Goal: Information Seeking & Learning: Learn about a topic

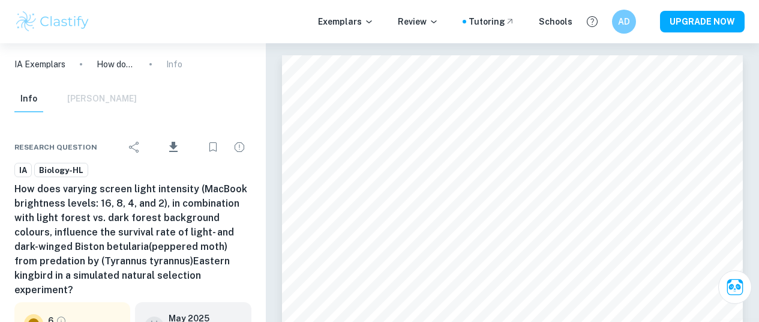
scroll to position [6312, 0]
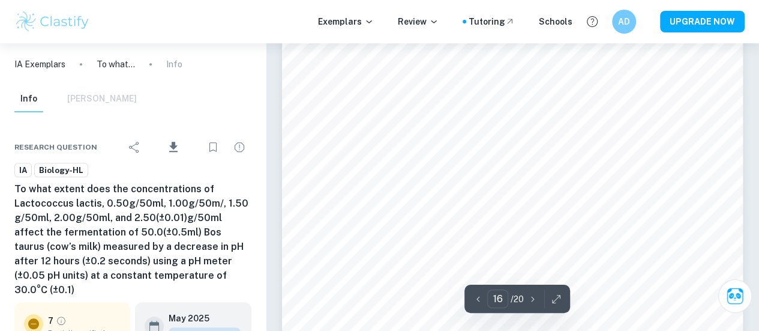
scroll to position [9471, 0]
type input "15"
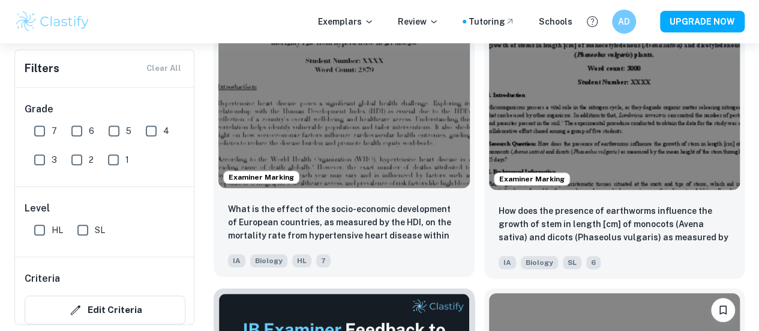
scroll to position [441, 0]
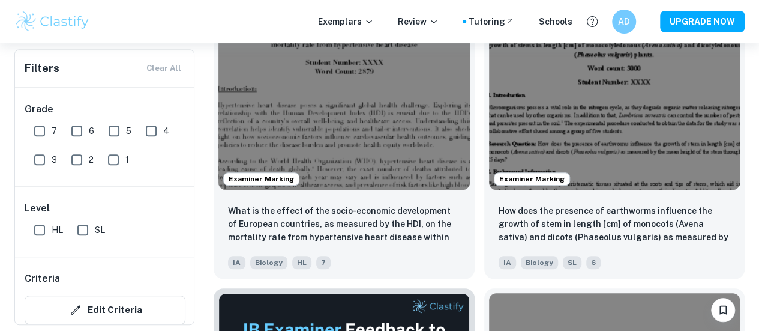
drag, startPoint x: 39, startPoint y: 130, endPoint x: 53, endPoint y: 130, distance: 13.8
click at [39, 130] on input "7" at bounding box center [40, 131] width 24 height 24
checkbox input "true"
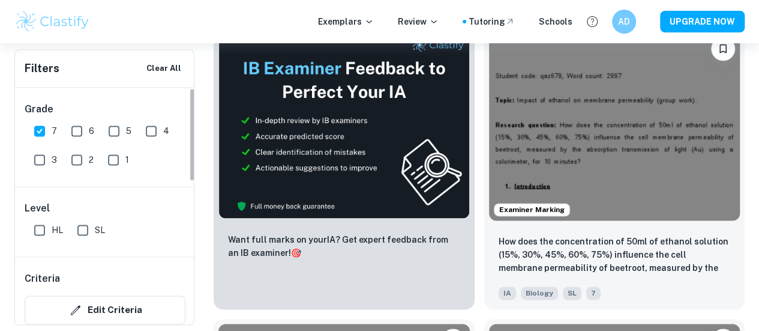
scroll to position [208, 0]
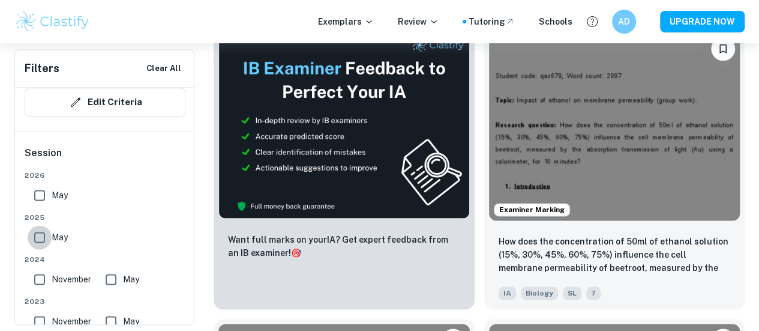
click at [38, 241] on input "May" at bounding box center [40, 237] width 24 height 24
checkbox input "true"
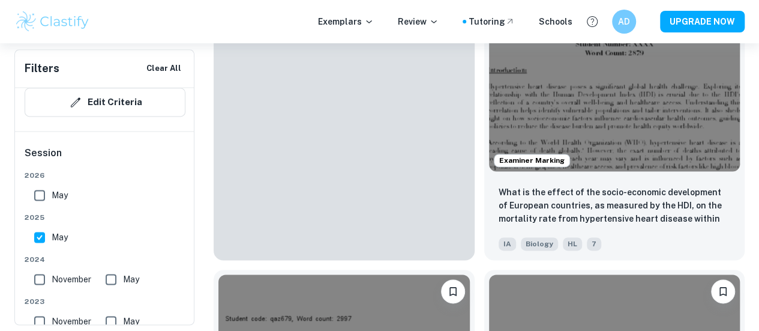
scroll to position [799, 0]
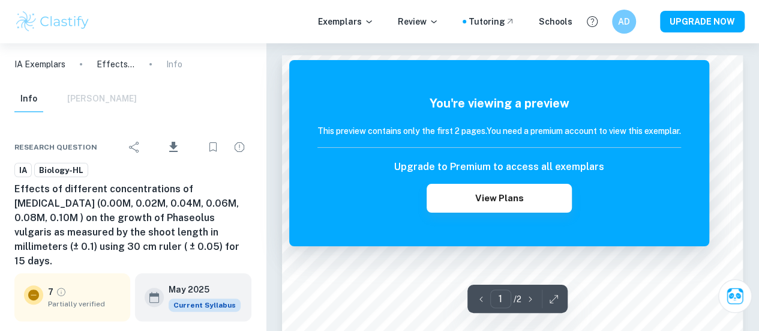
scroll to position [578, 0]
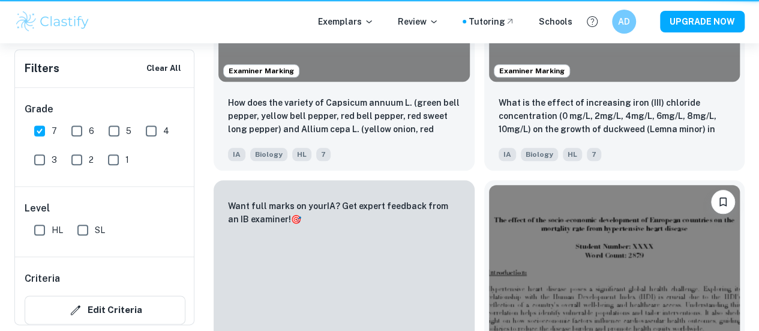
scroll to position [799, 0]
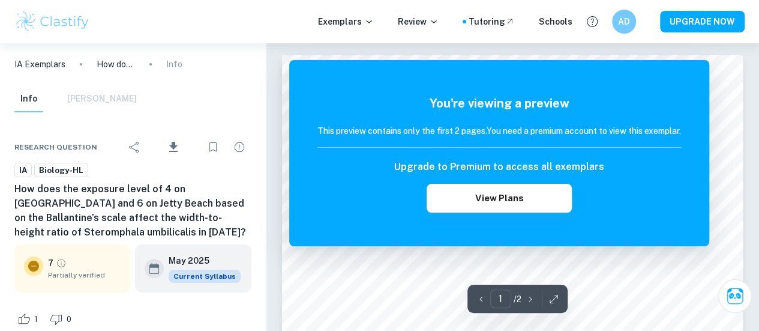
scroll to position [289, 0]
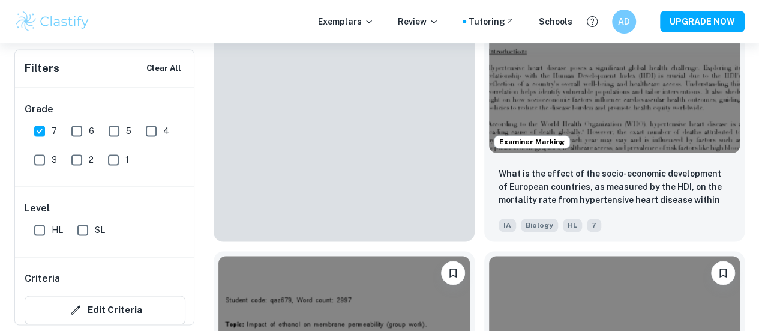
scroll to position [510, 0]
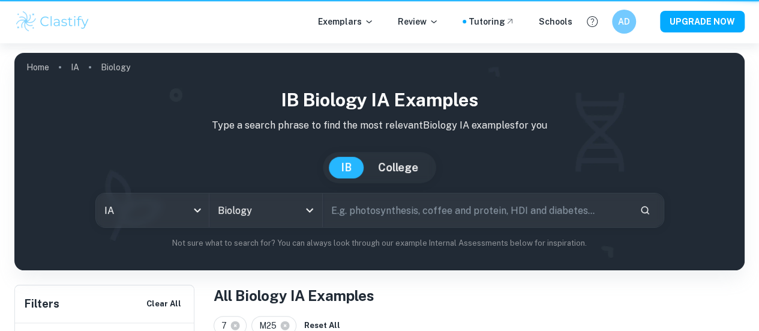
scroll to position [510, 0]
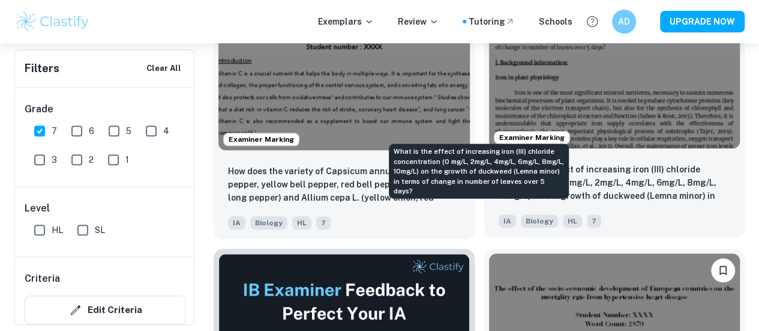
click at [498, 163] on p "What is the effect of increasing iron (III) chloride concentration (0 mg/L, 2mg…" at bounding box center [614, 183] width 232 height 41
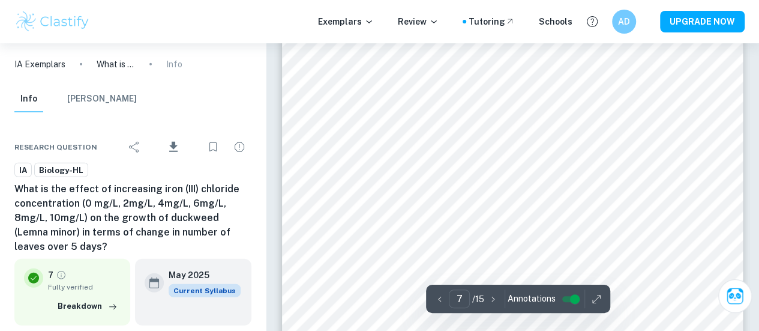
scroll to position [4051, 0]
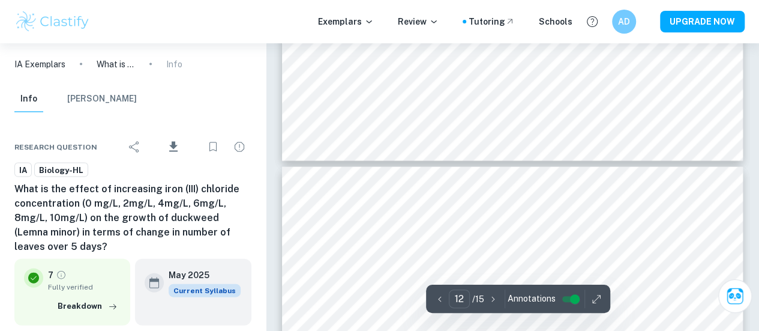
type input "13"
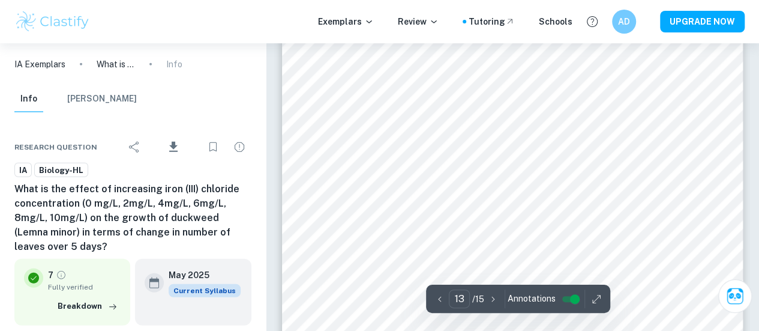
scroll to position [8003, 0]
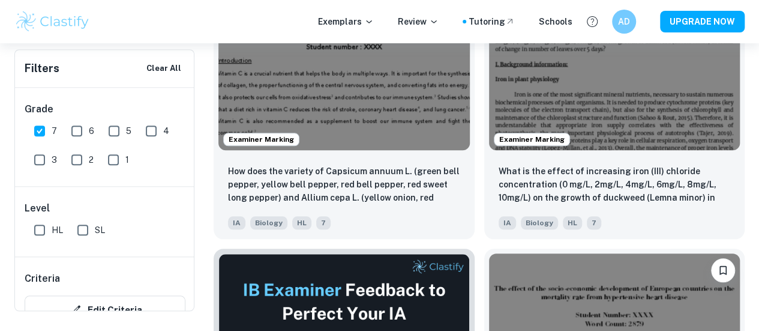
scroll to position [220, 0]
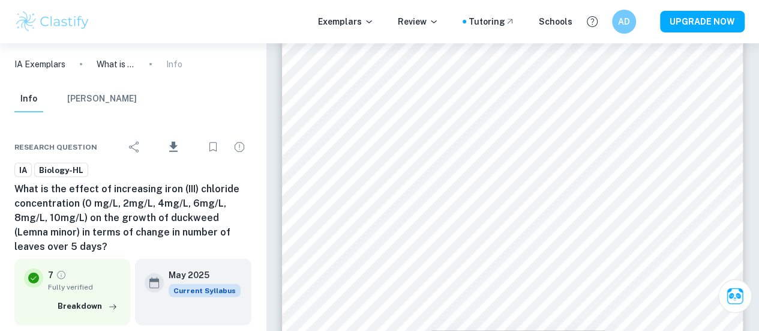
scroll to position [5874, 0]
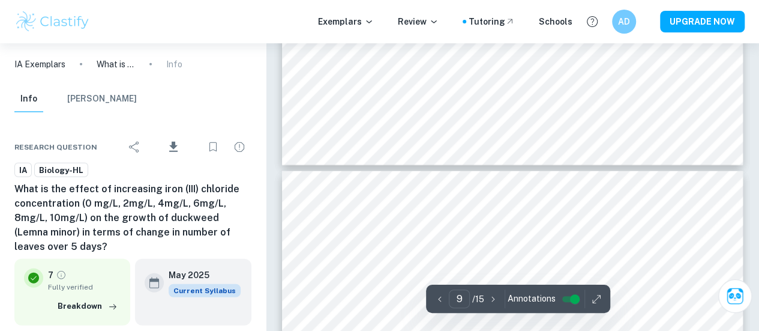
type input "10"
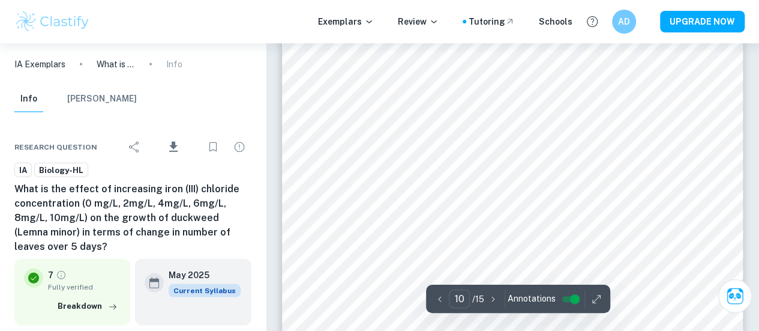
scroll to position [6109, 0]
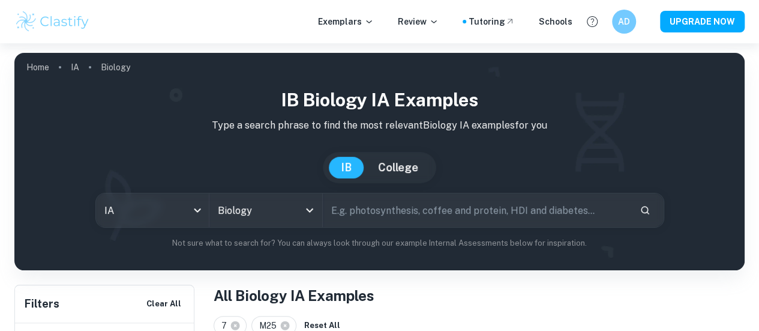
scroll to position [578, 0]
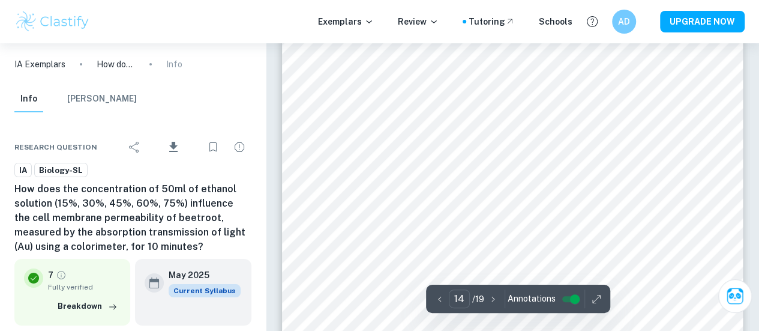
scroll to position [8603, 0]
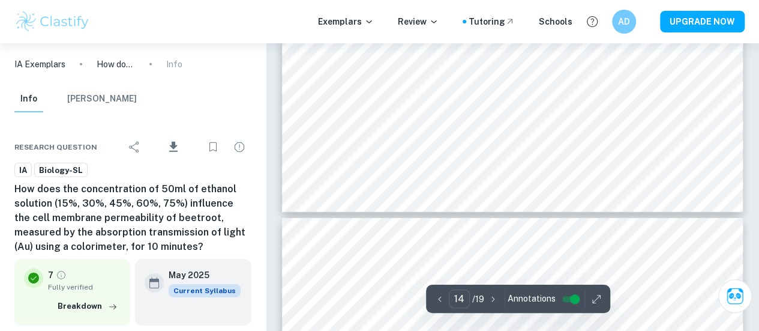
type input "13"
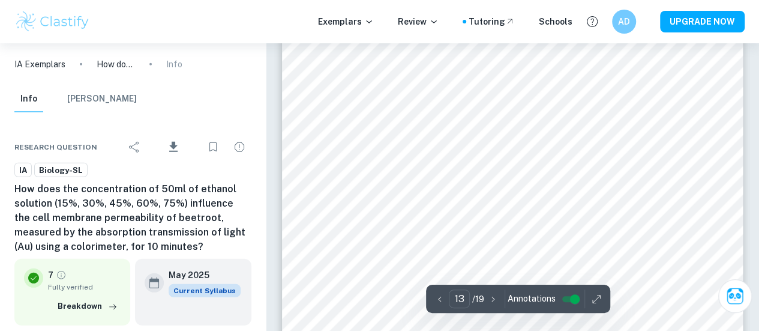
scroll to position [8486, 0]
